Goal: Information Seeking & Learning: Learn about a topic

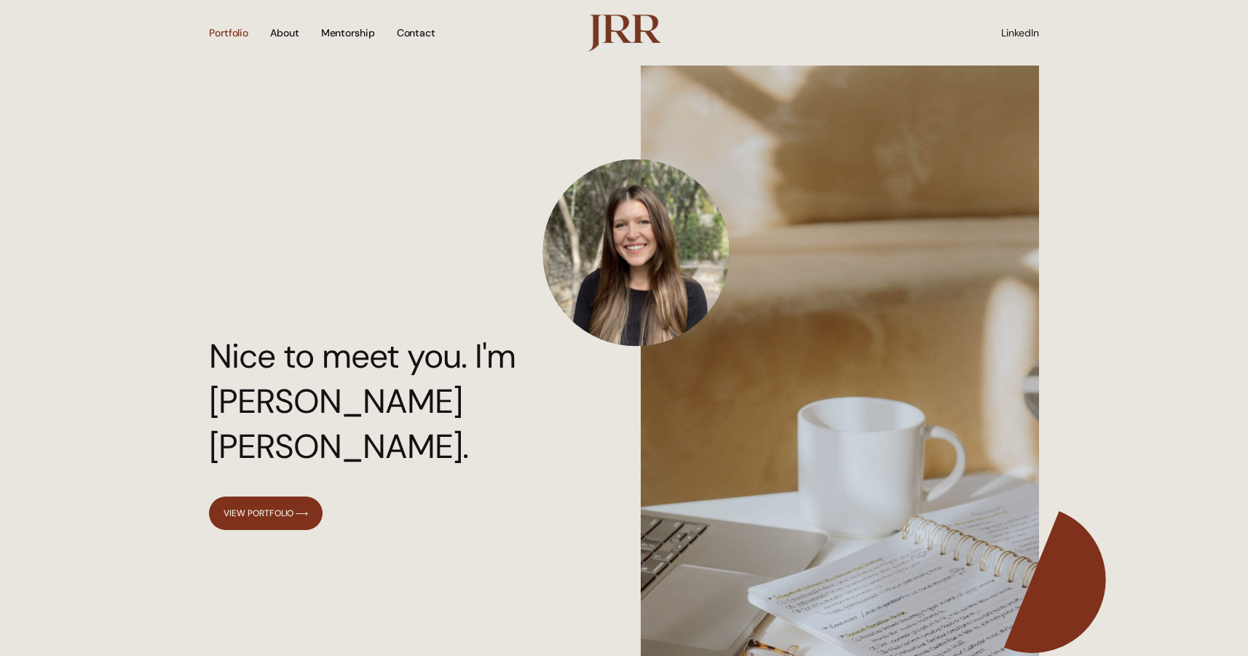
click at [242, 42] on link "Portfolio" at bounding box center [228, 33] width 39 height 50
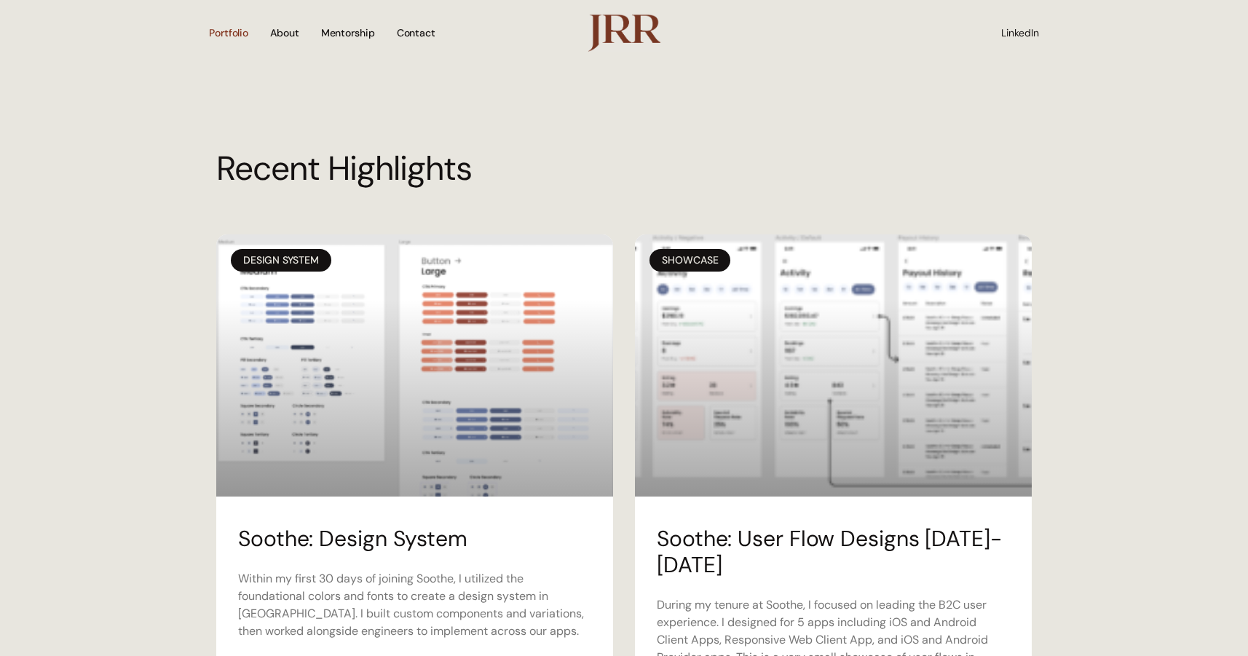
click at [303, 32] on li "About" at bounding box center [284, 33] width 51 height 50
click at [293, 30] on link "About" at bounding box center [284, 33] width 29 height 50
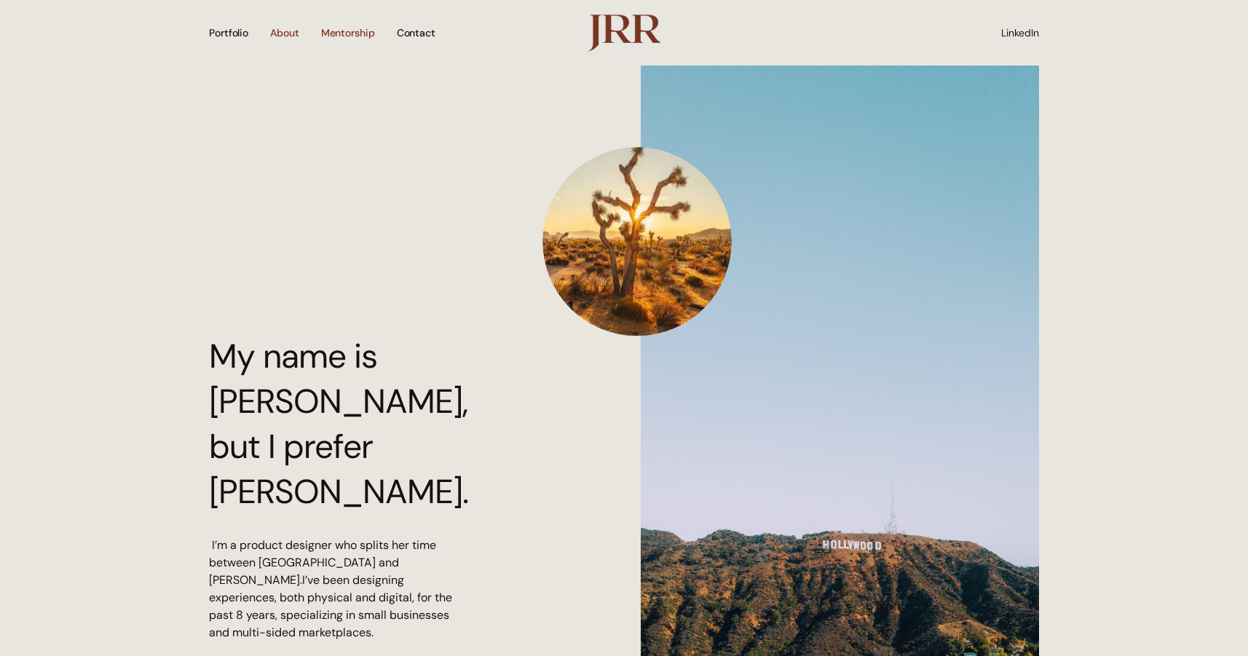
click at [334, 23] on link "Mentorship" at bounding box center [348, 33] width 54 height 50
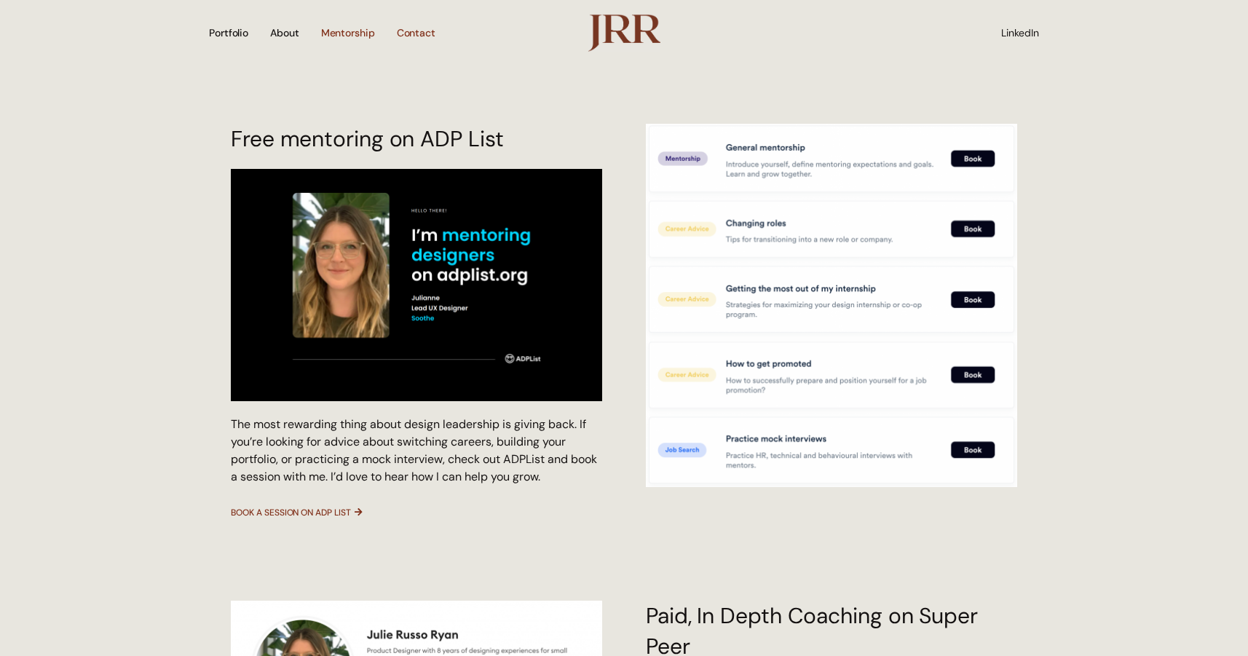
click at [417, 27] on link "Contact" at bounding box center [416, 33] width 39 height 50
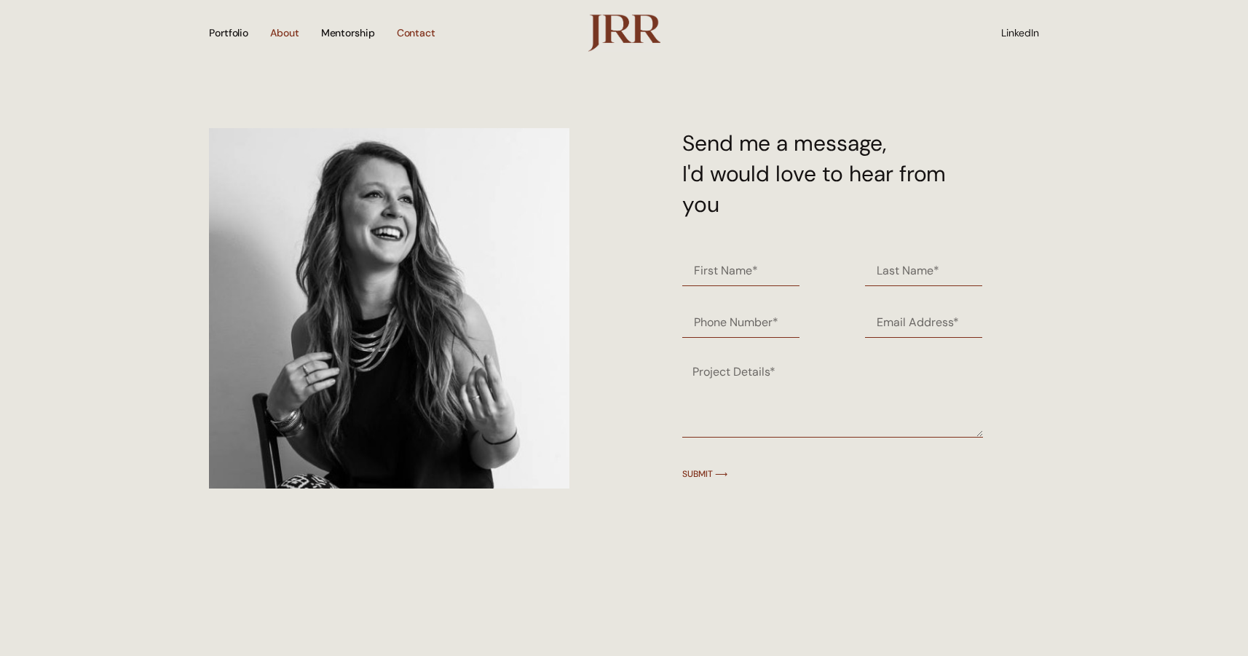
click at [275, 35] on link "About" at bounding box center [284, 33] width 29 height 50
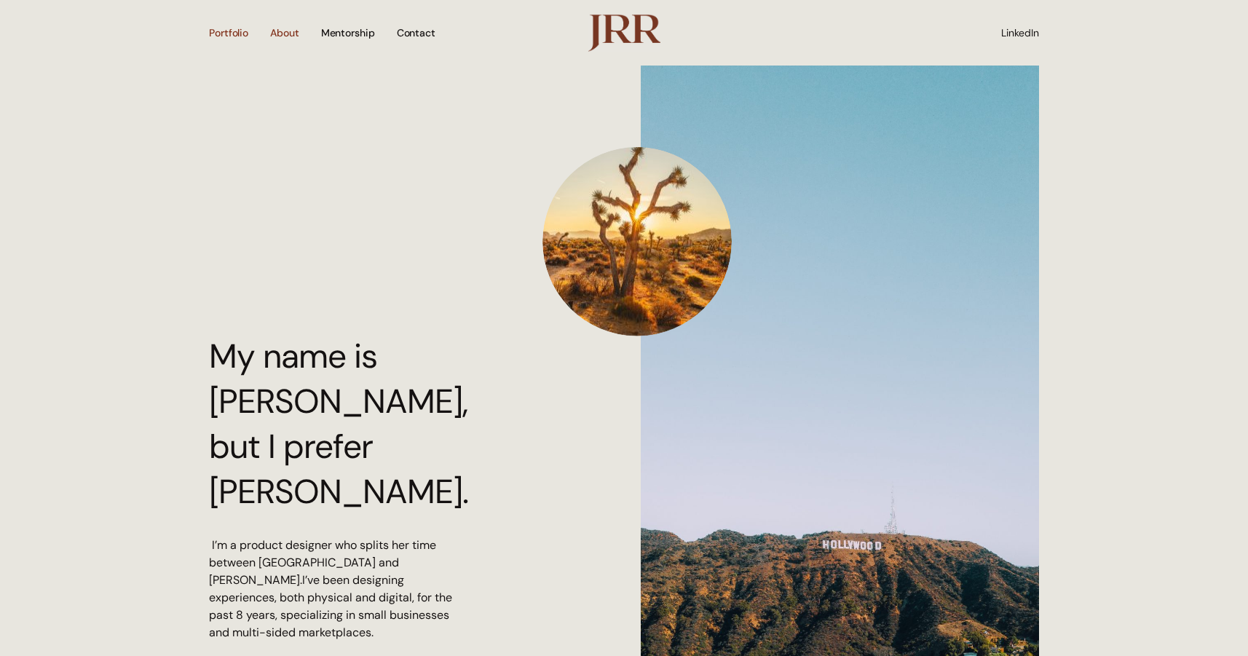
click at [237, 28] on link "Portfolio" at bounding box center [228, 33] width 39 height 50
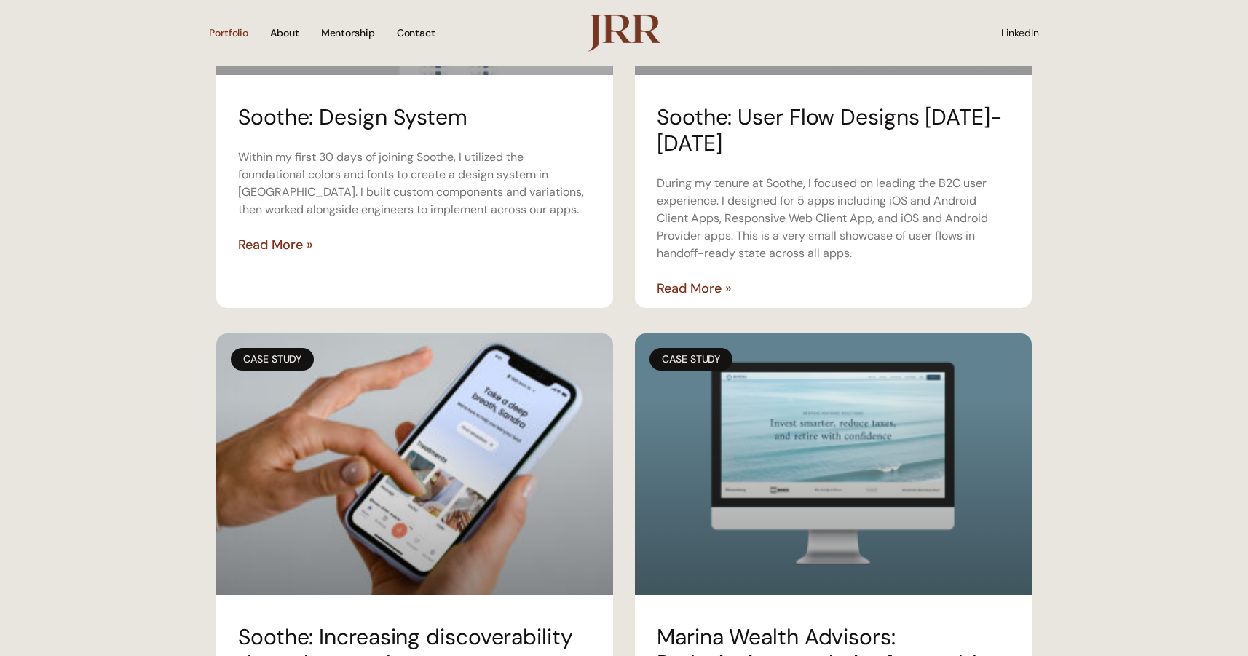
scroll to position [339, 0]
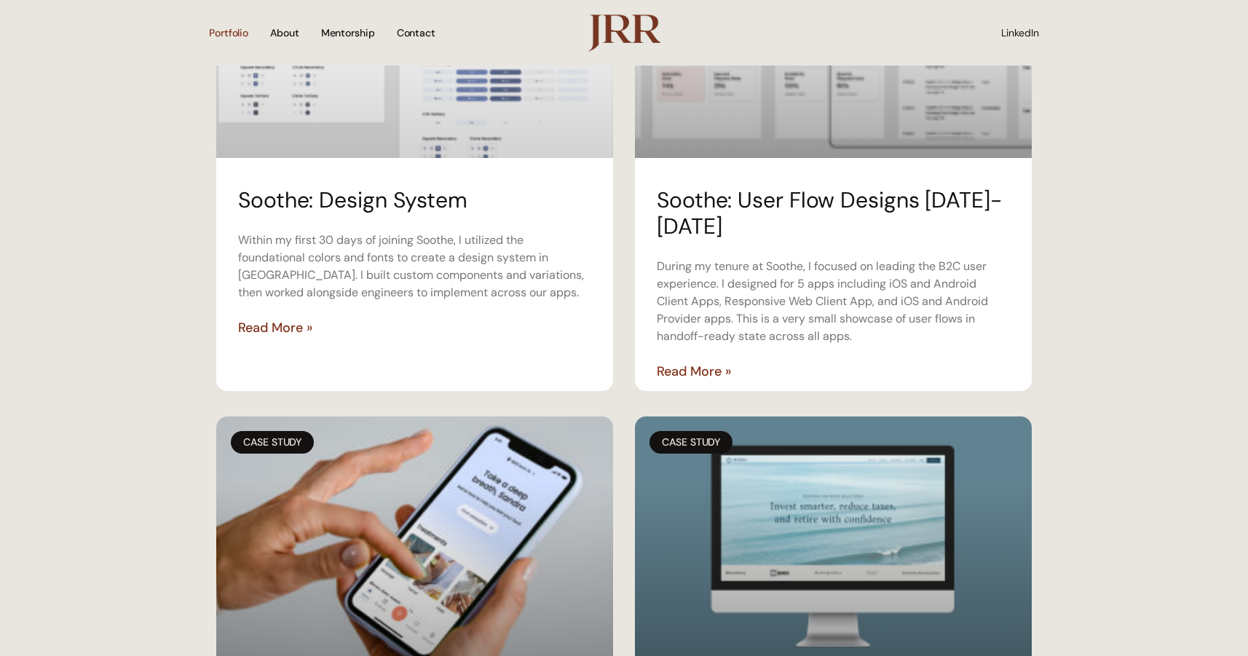
click at [366, 216] on div "Soothe: Design System Within my first 30 days of joining Soothe, I utilized the…" at bounding box center [414, 289] width 397 height 204
click at [354, 210] on link "Soothe: Design System" at bounding box center [352, 200] width 229 height 28
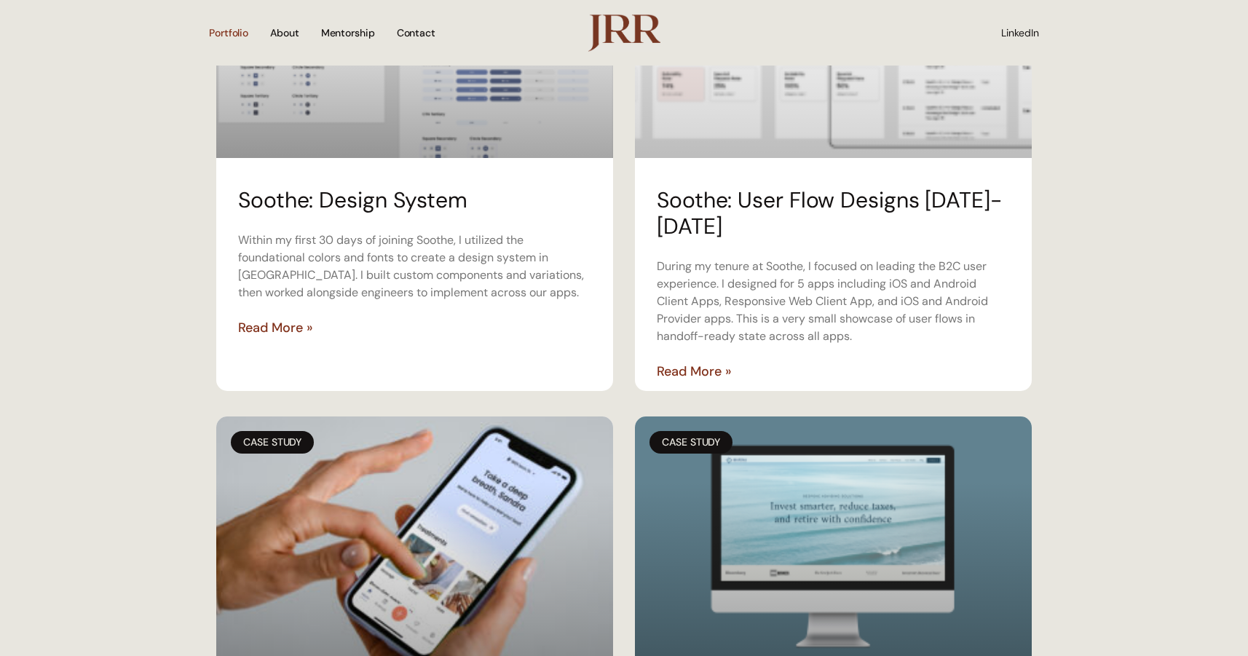
click at [728, 201] on link "Soothe: User Flow Designs 2021-2023" at bounding box center [829, 213] width 345 height 55
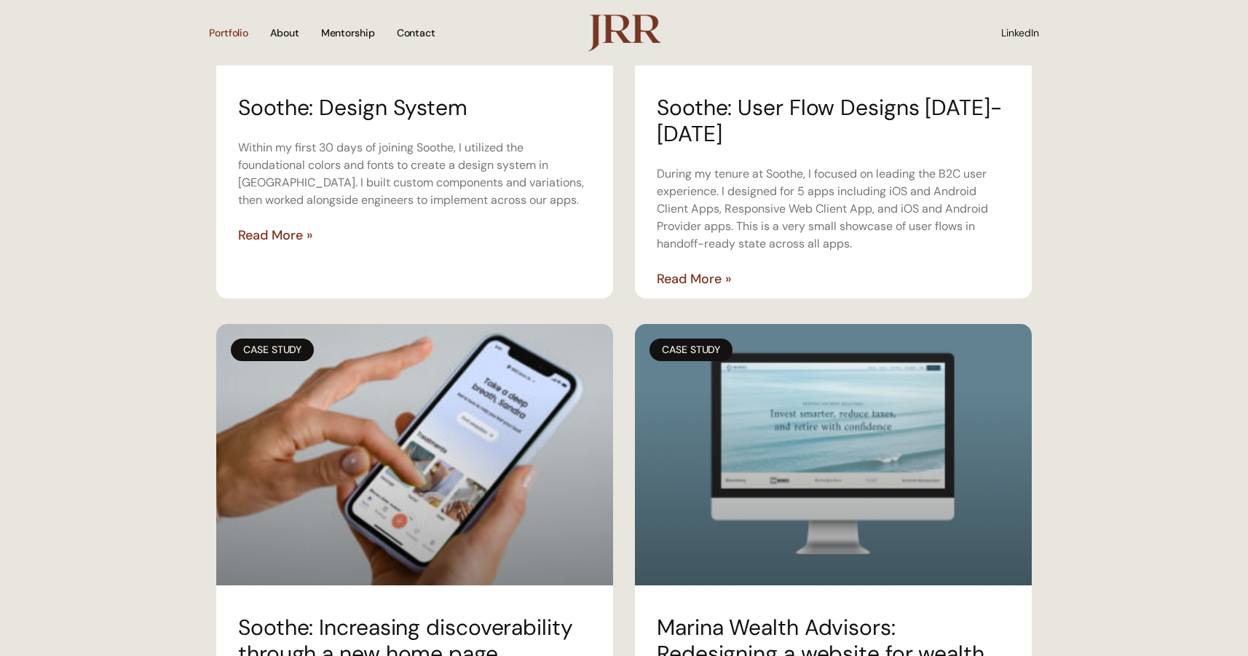
scroll to position [534, 0]
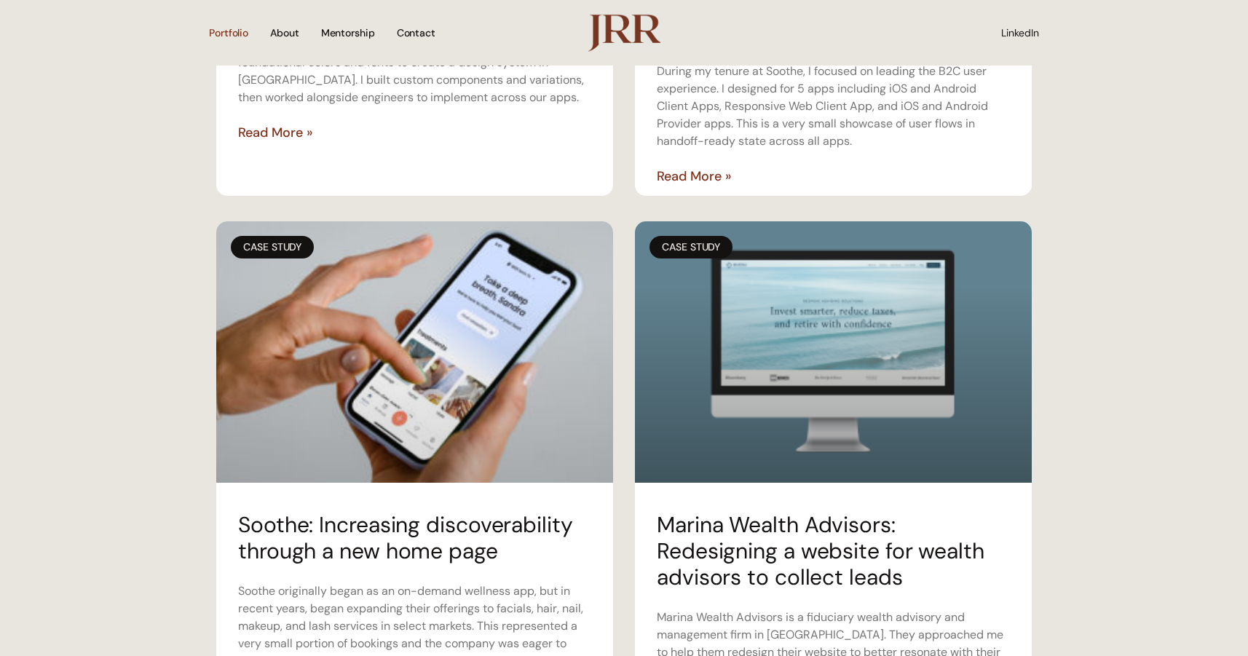
click at [278, 350] on link at bounding box center [414, 352] width 397 height 262
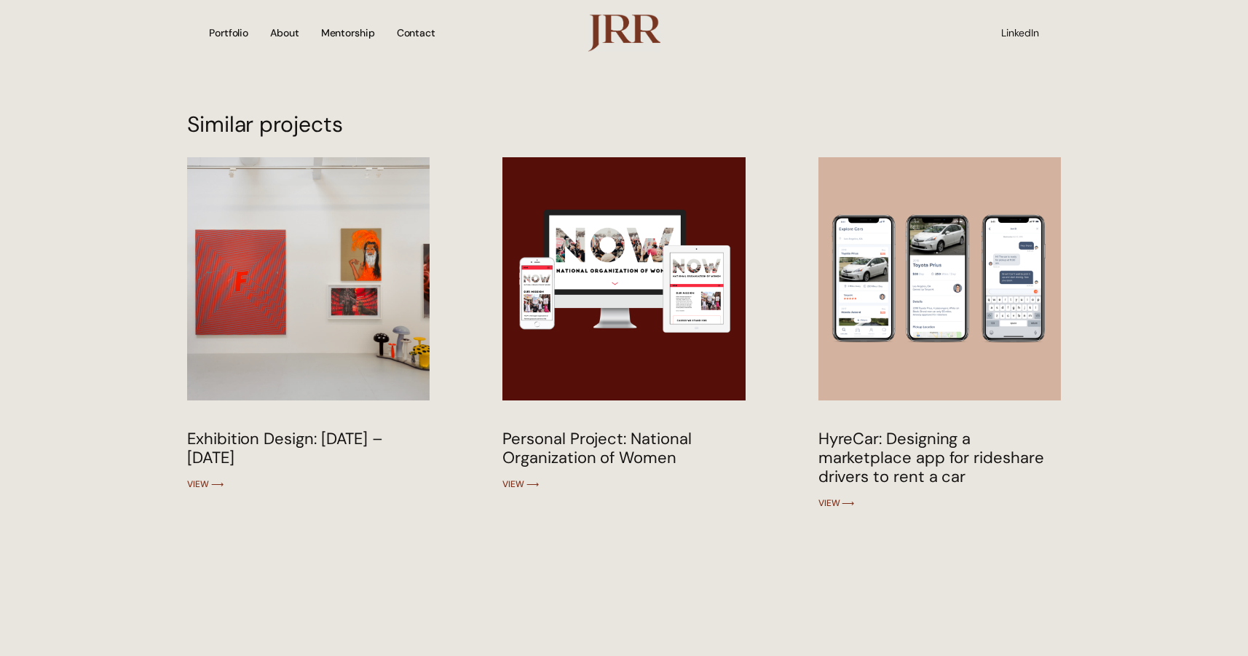
scroll to position [3697, 0]
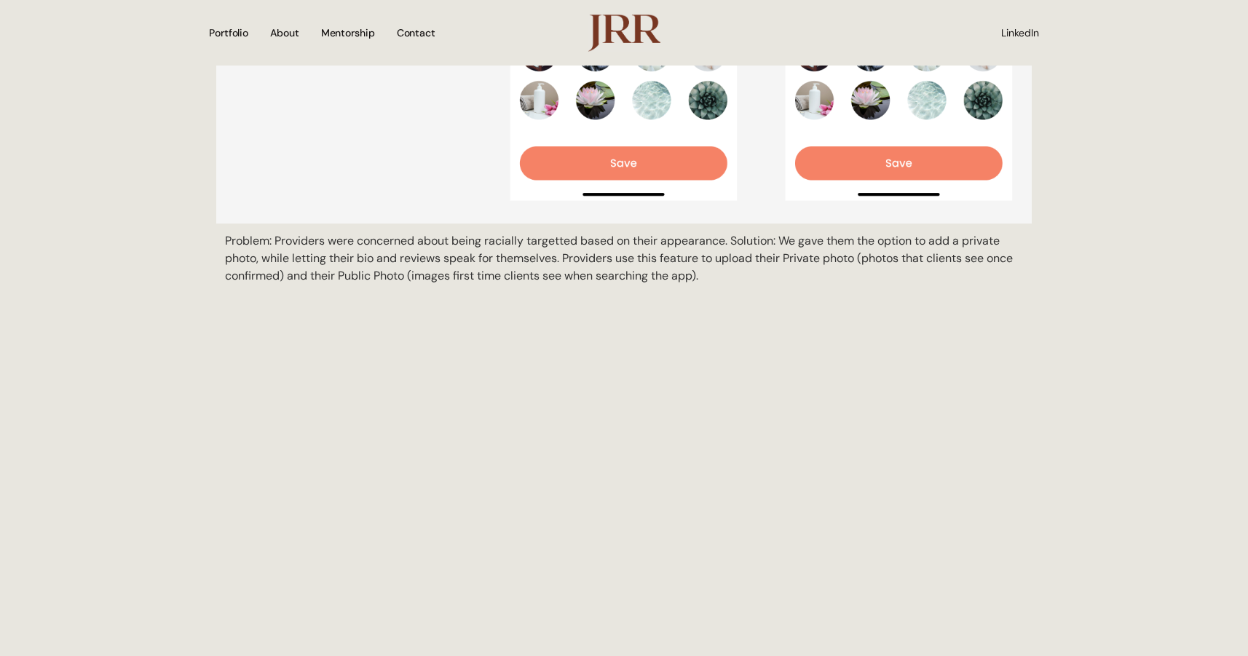
scroll to position [5035, 0]
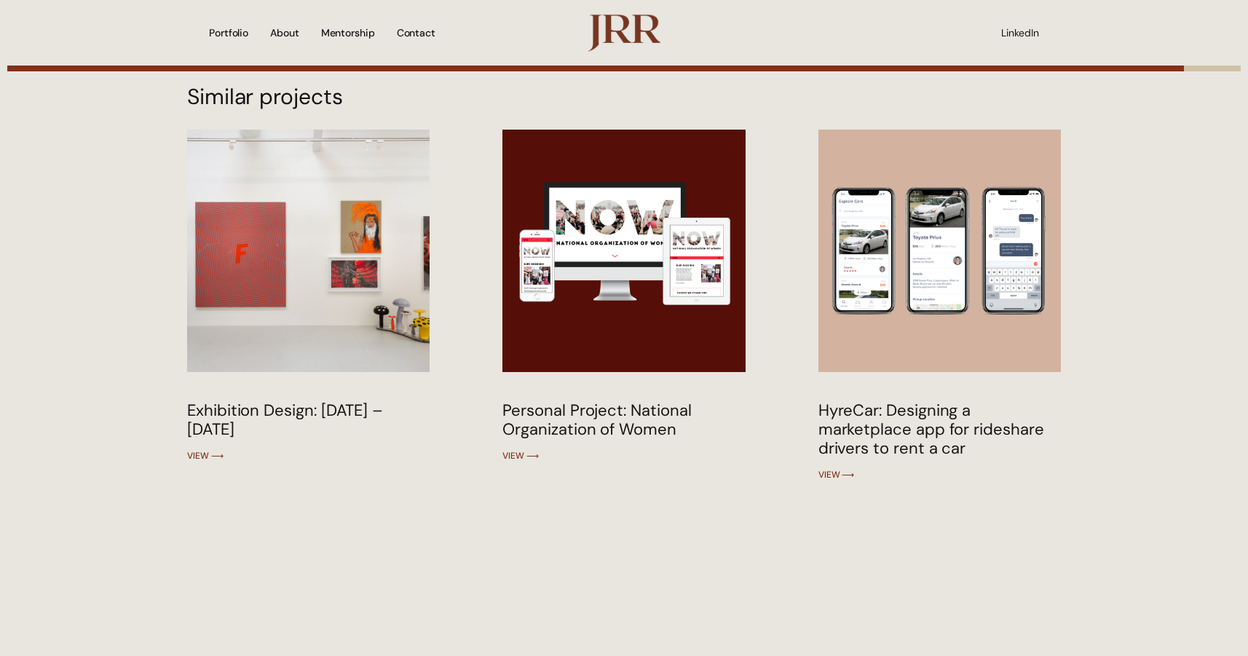
scroll to position [6128, 0]
